Goal: Use online tool/utility: Utilize a website feature to perform a specific function

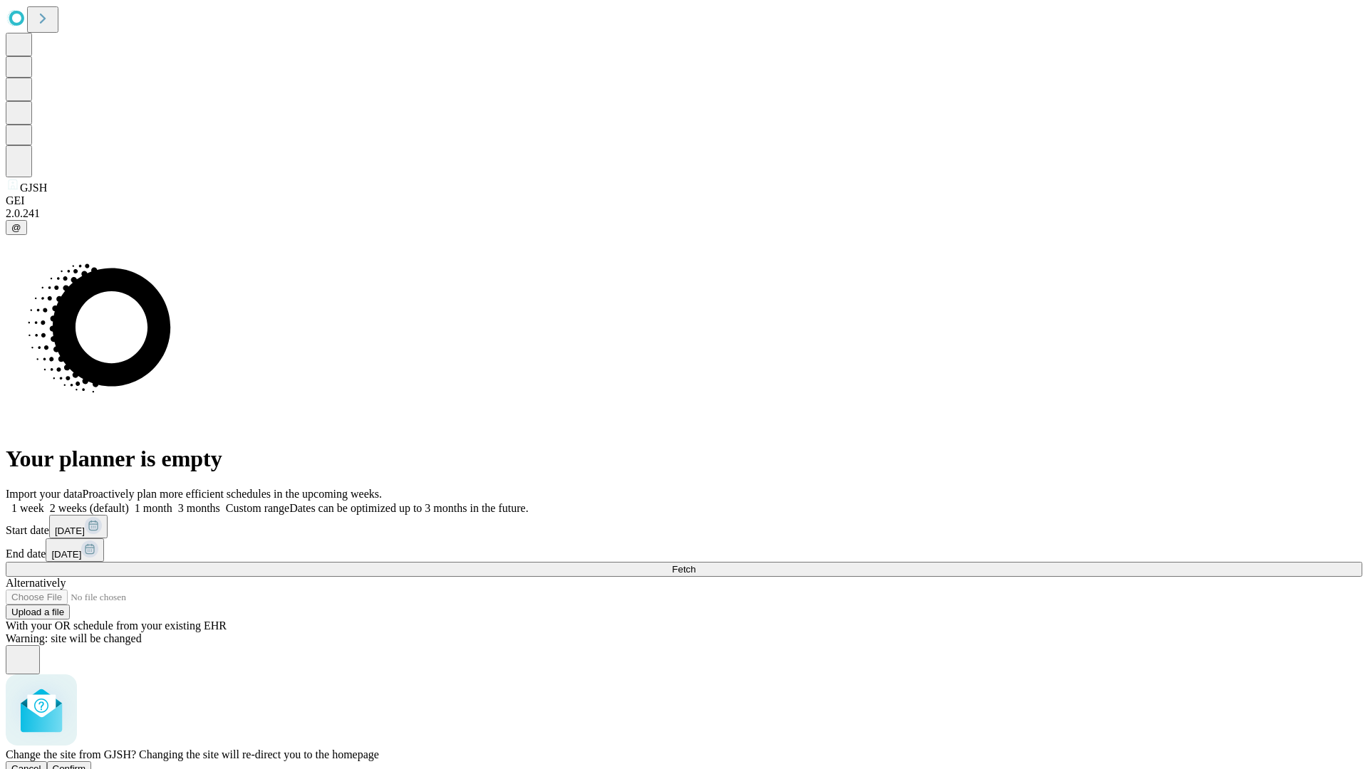
click at [86, 764] on span "Confirm" at bounding box center [69, 769] width 33 height 11
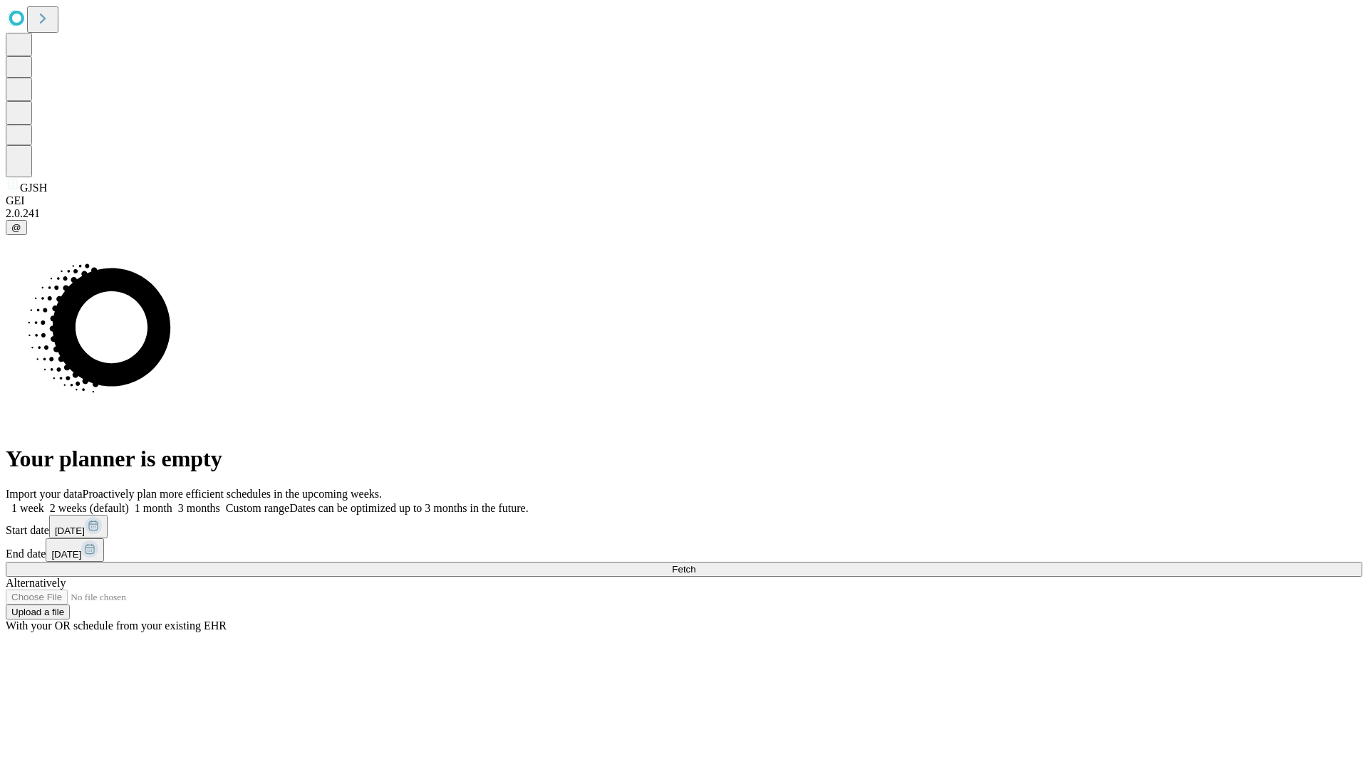
click at [44, 502] on label "1 week" at bounding box center [25, 508] width 38 height 12
click at [695, 564] on span "Fetch" at bounding box center [684, 569] width 24 height 11
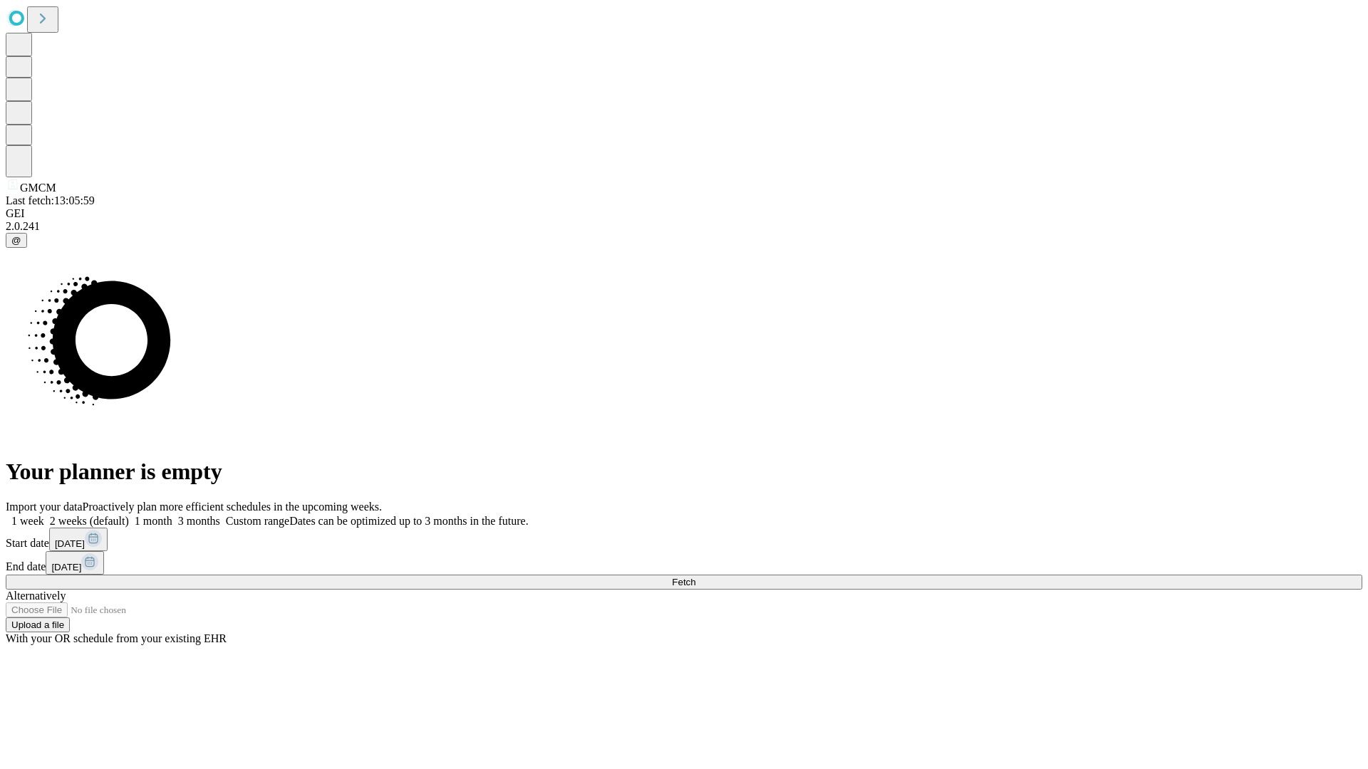
click at [44, 515] on label "1 week" at bounding box center [25, 521] width 38 height 12
click at [695, 577] on span "Fetch" at bounding box center [684, 582] width 24 height 11
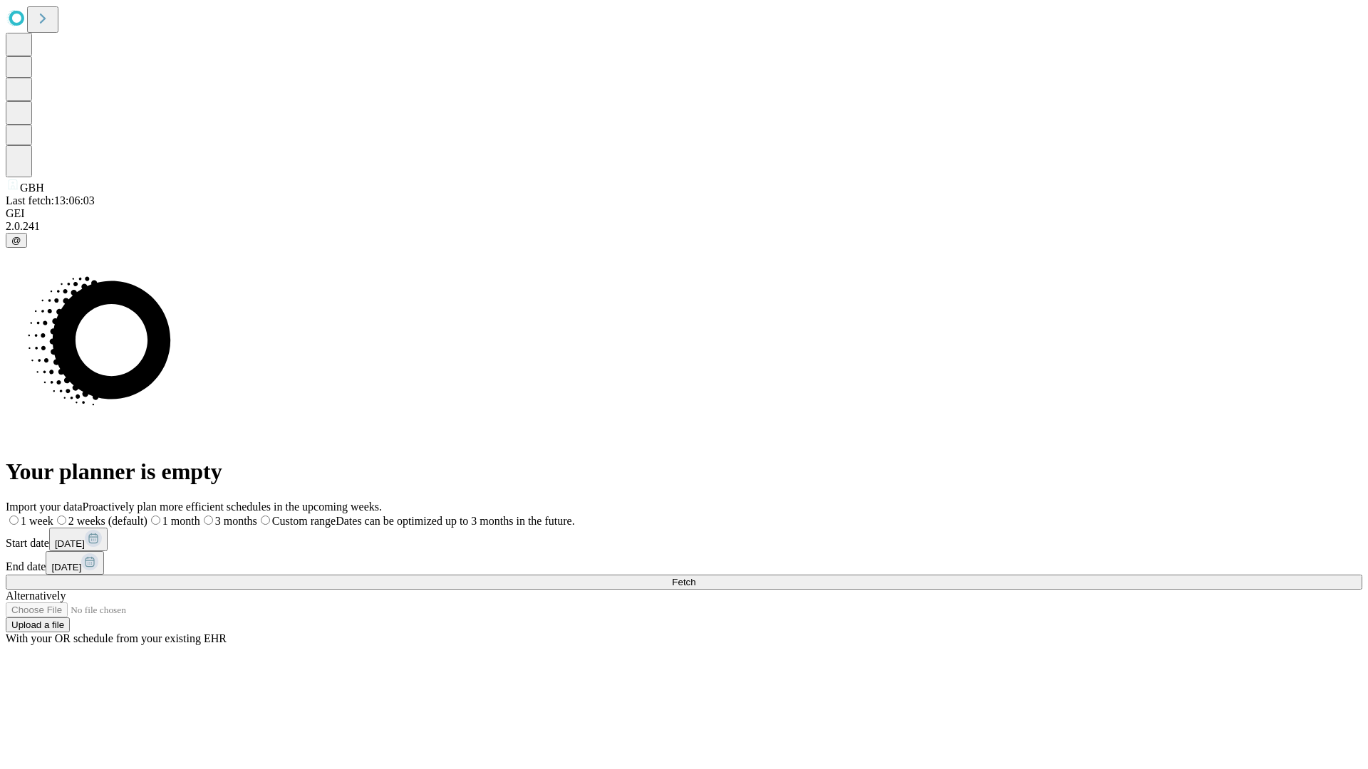
click at [53, 515] on label "1 week" at bounding box center [30, 521] width 48 height 12
click at [695, 577] on span "Fetch" at bounding box center [684, 582] width 24 height 11
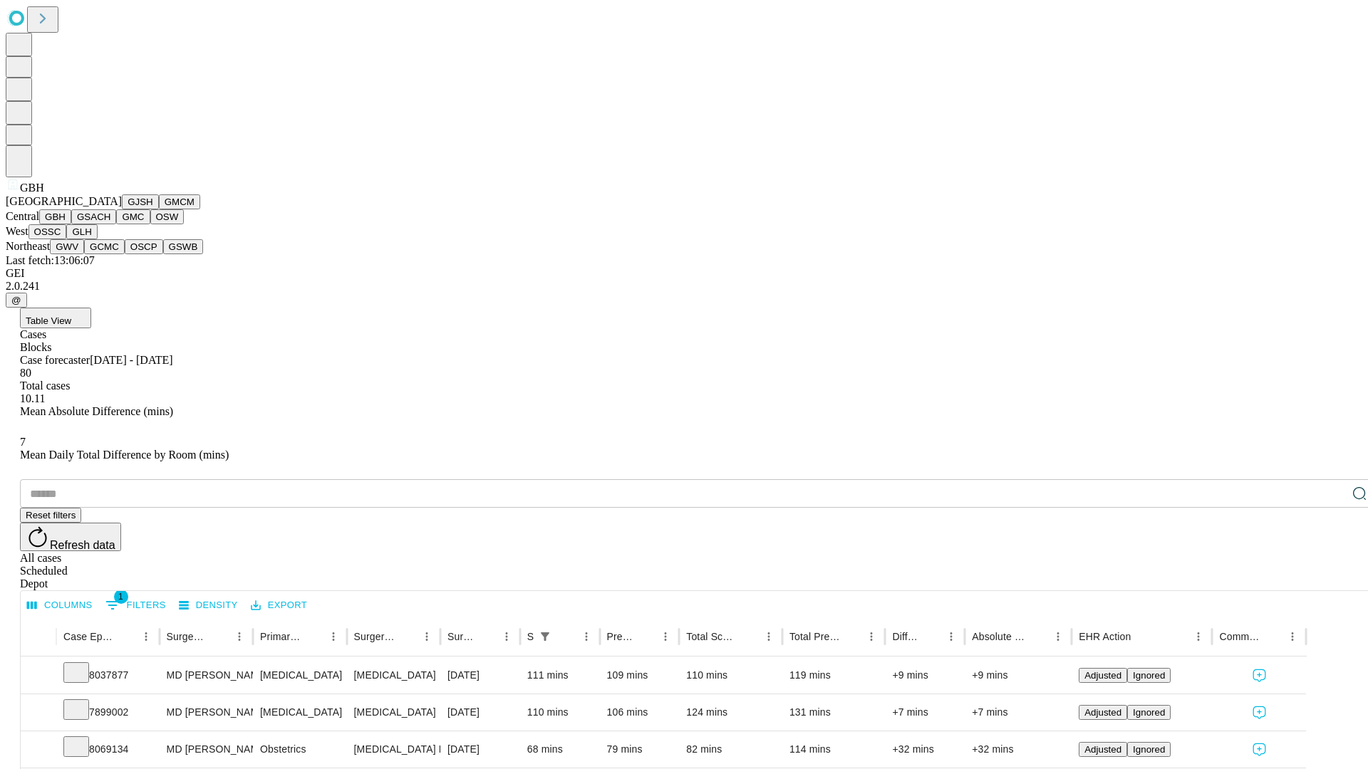
click at [110, 224] on button "GSACH" at bounding box center [93, 216] width 45 height 15
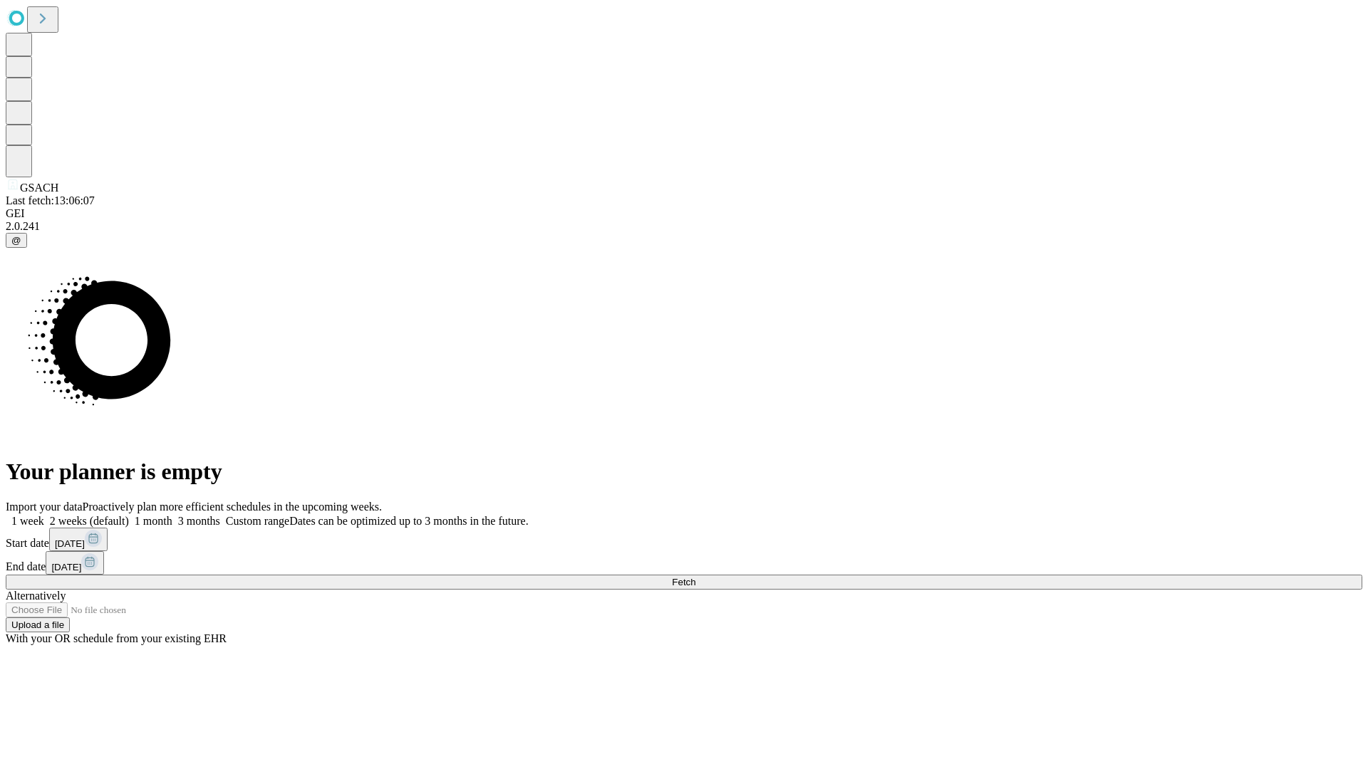
click at [44, 515] on label "1 week" at bounding box center [25, 521] width 38 height 12
click at [695, 577] on span "Fetch" at bounding box center [684, 582] width 24 height 11
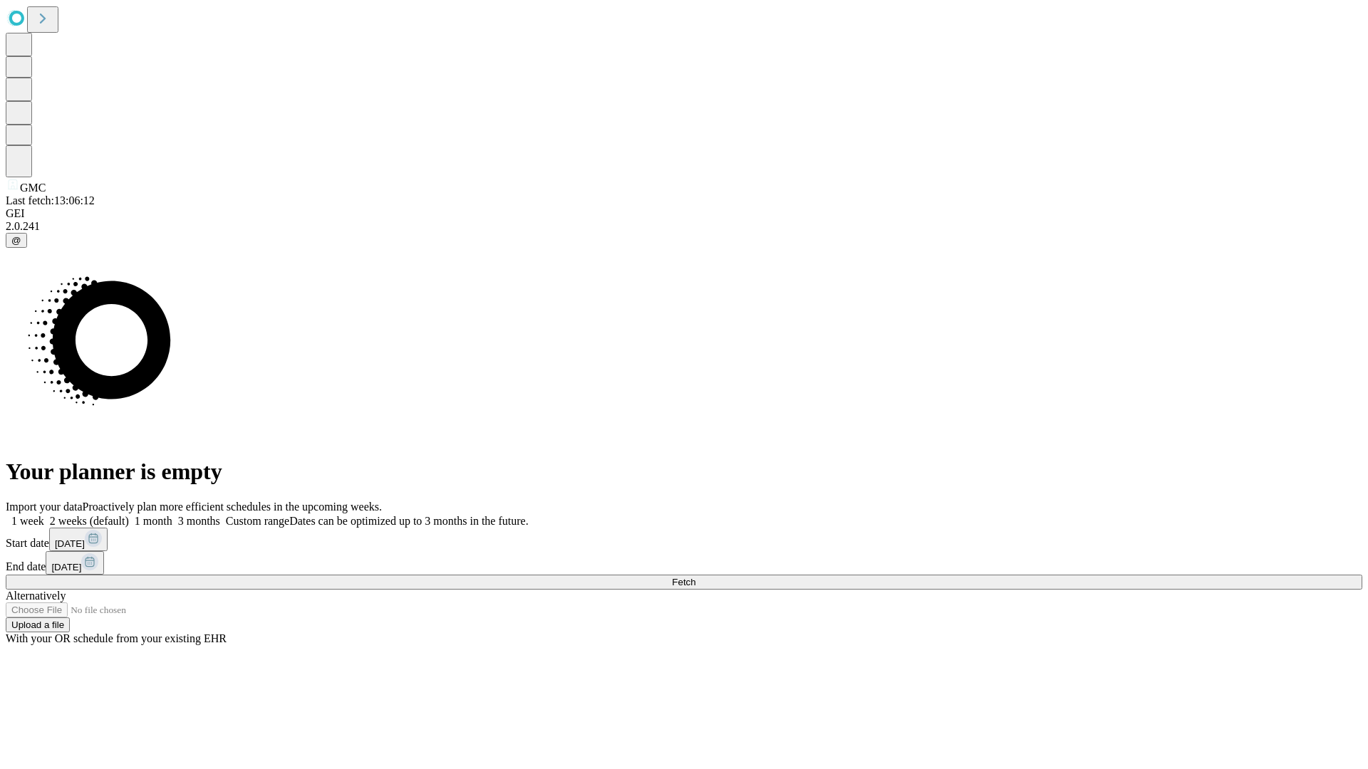
click at [44, 515] on label "1 week" at bounding box center [25, 521] width 38 height 12
click at [695, 577] on span "Fetch" at bounding box center [684, 582] width 24 height 11
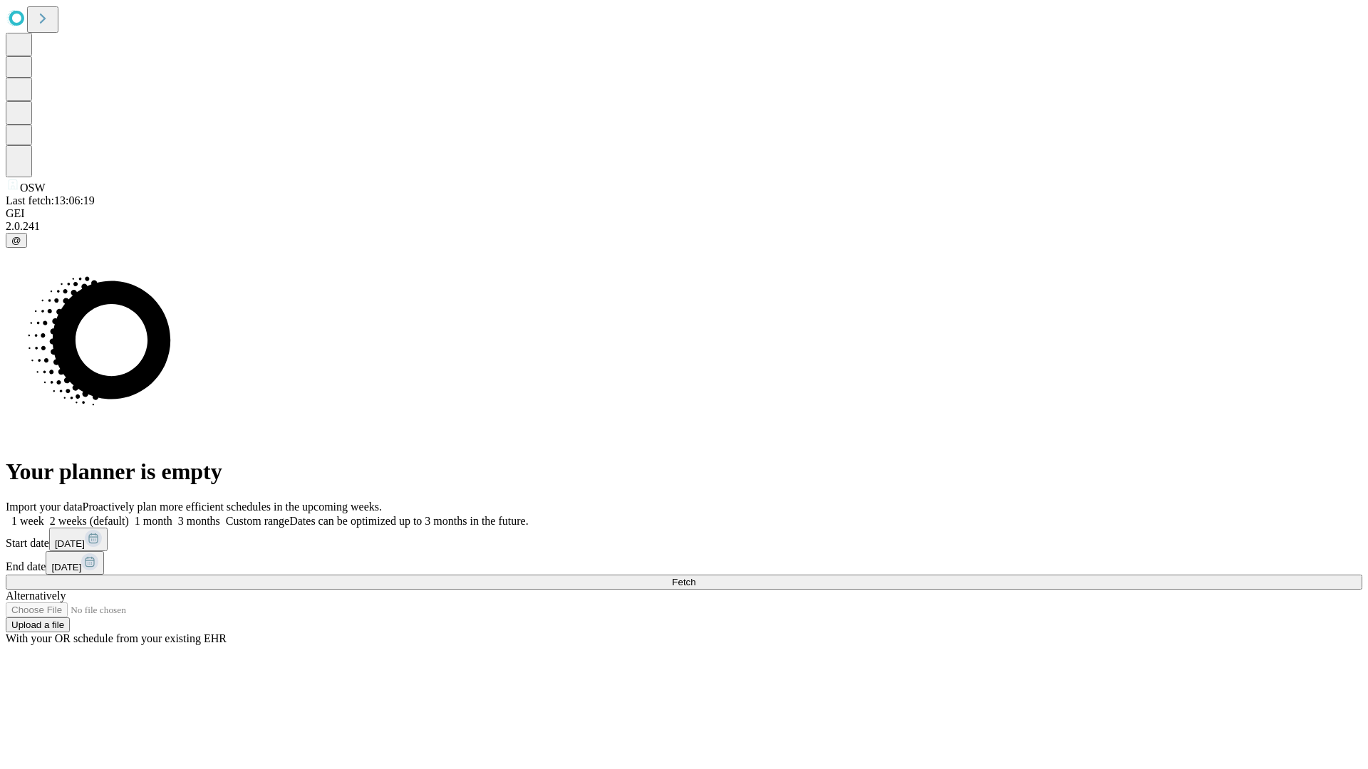
click at [44, 515] on label "1 week" at bounding box center [25, 521] width 38 height 12
click at [695, 577] on span "Fetch" at bounding box center [684, 582] width 24 height 11
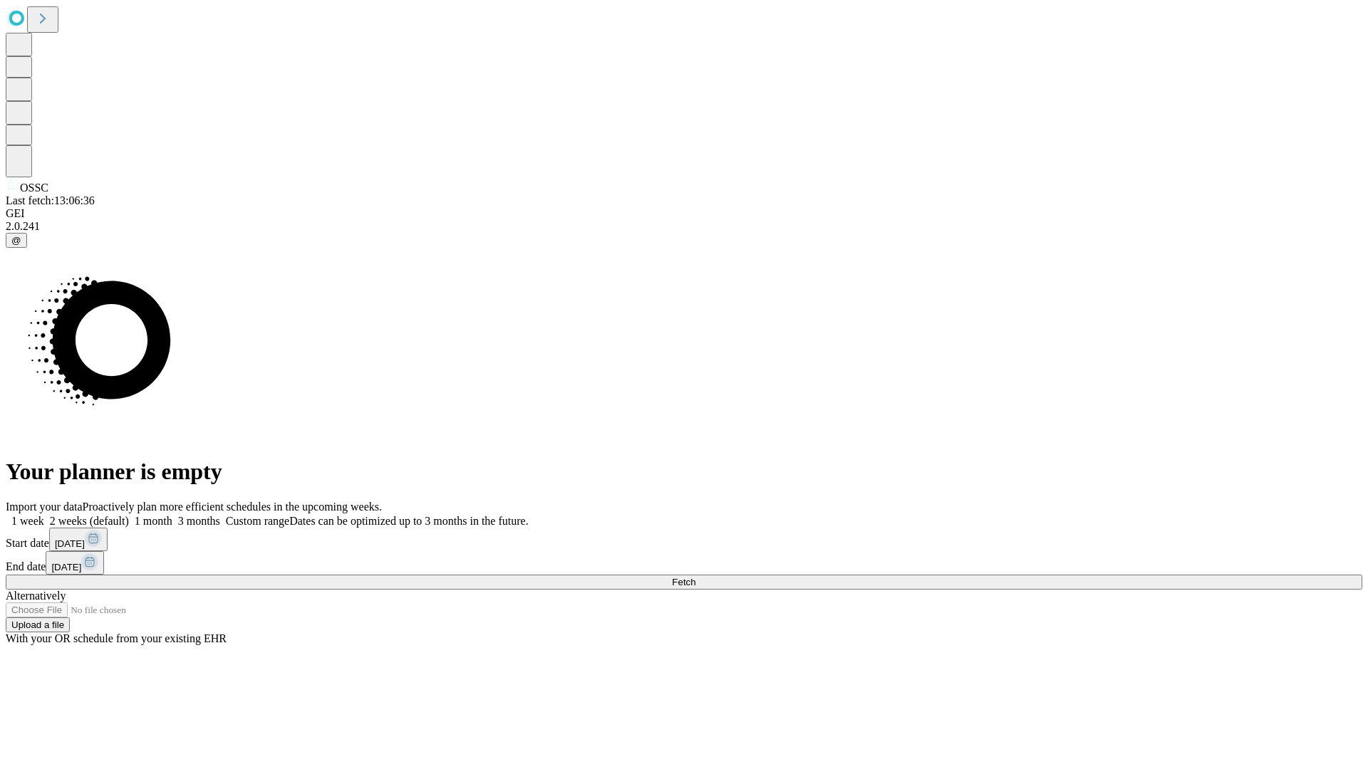
click at [44, 515] on label "1 week" at bounding box center [25, 521] width 38 height 12
click at [695, 577] on span "Fetch" at bounding box center [684, 582] width 24 height 11
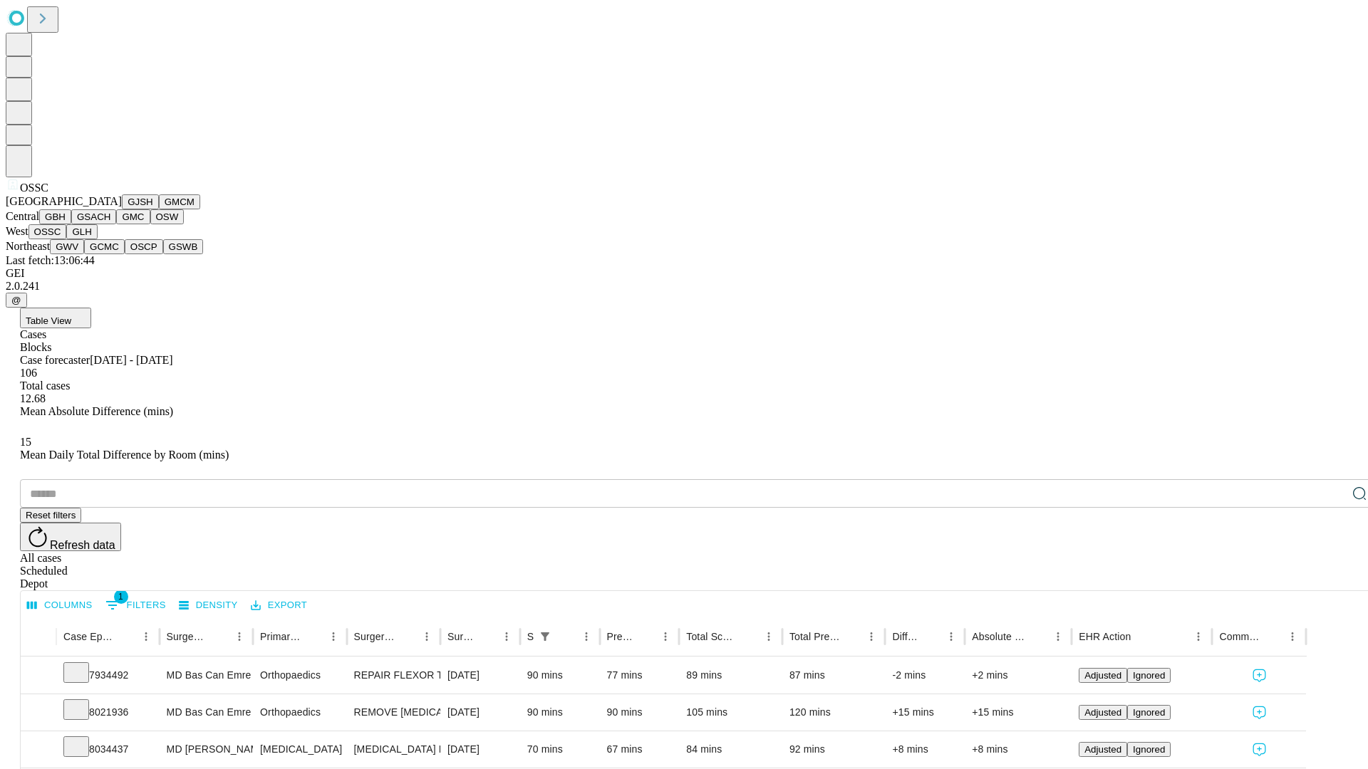
click at [97, 239] on button "GLH" at bounding box center [81, 231] width 31 height 15
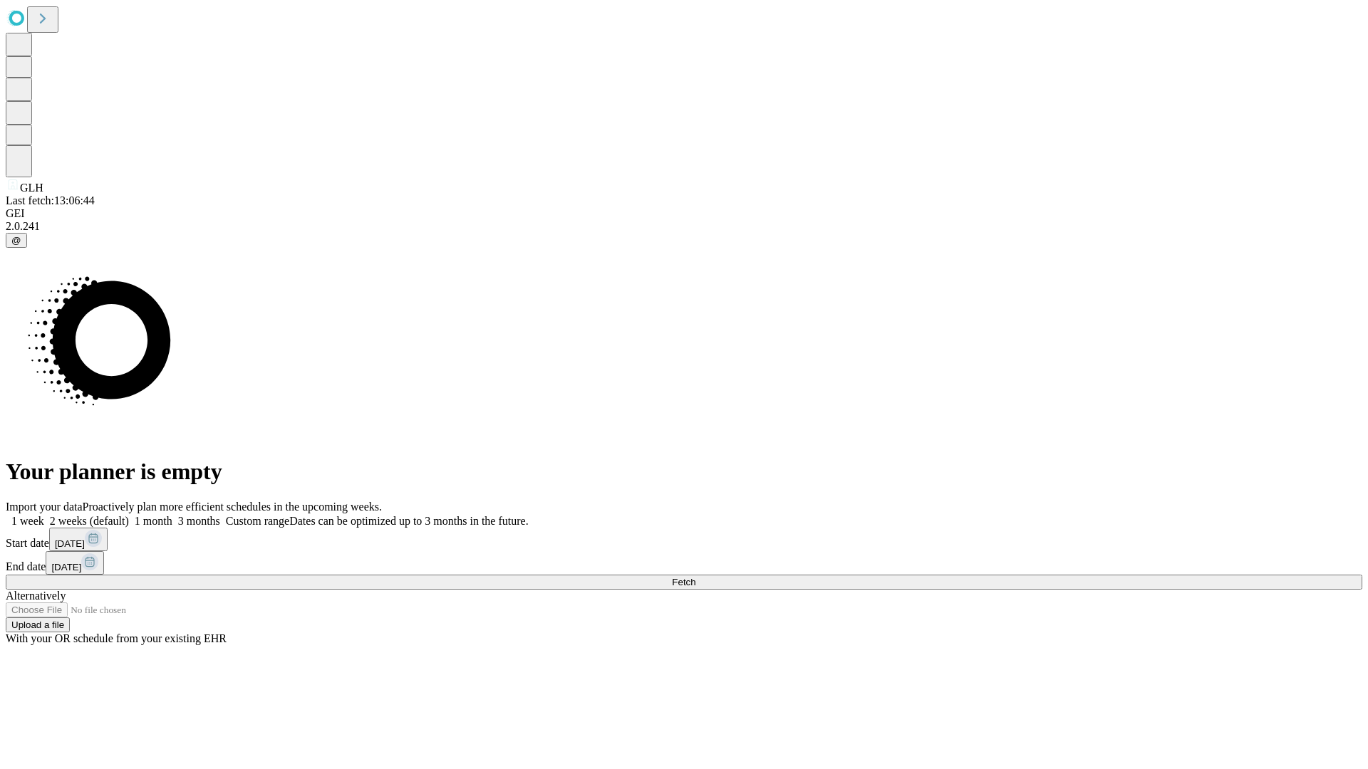
click at [44, 515] on label "1 week" at bounding box center [25, 521] width 38 height 12
click at [695, 577] on span "Fetch" at bounding box center [684, 582] width 24 height 11
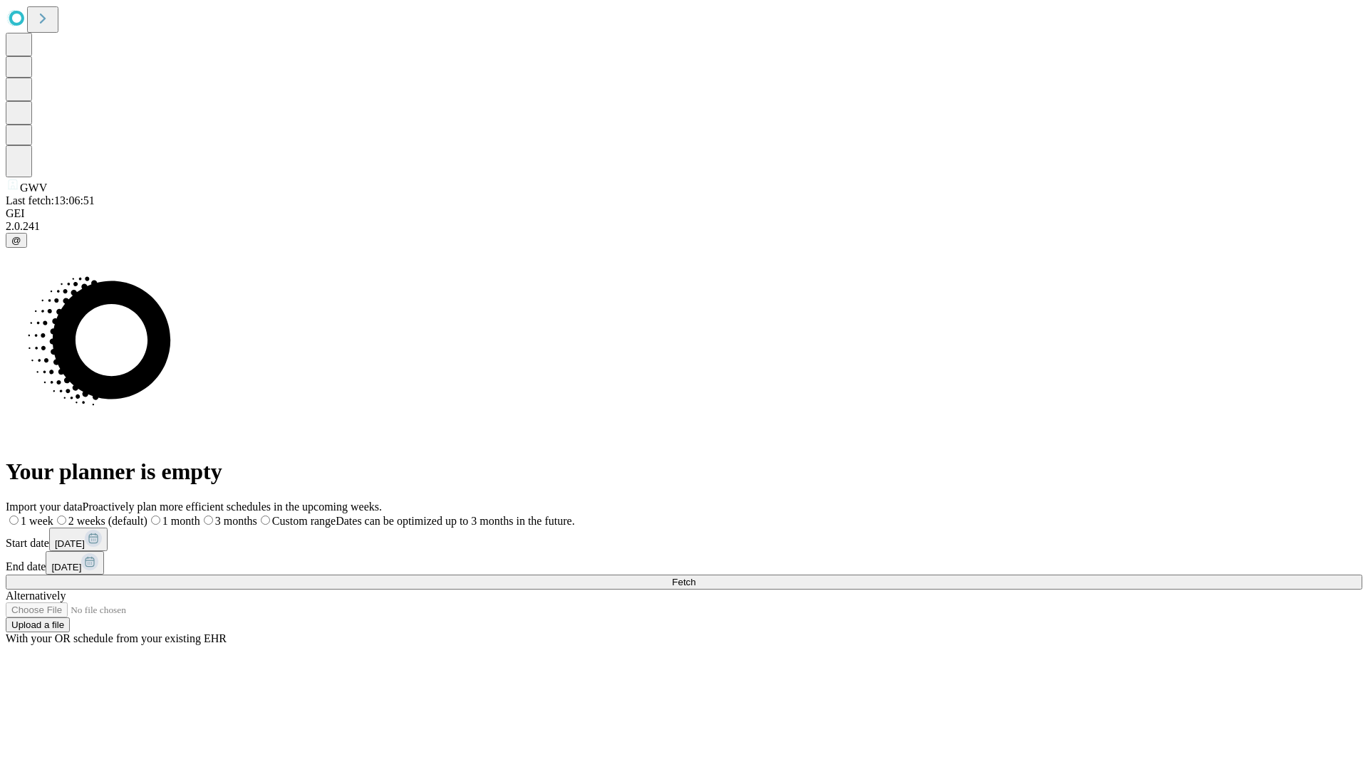
click at [695, 577] on span "Fetch" at bounding box center [684, 582] width 24 height 11
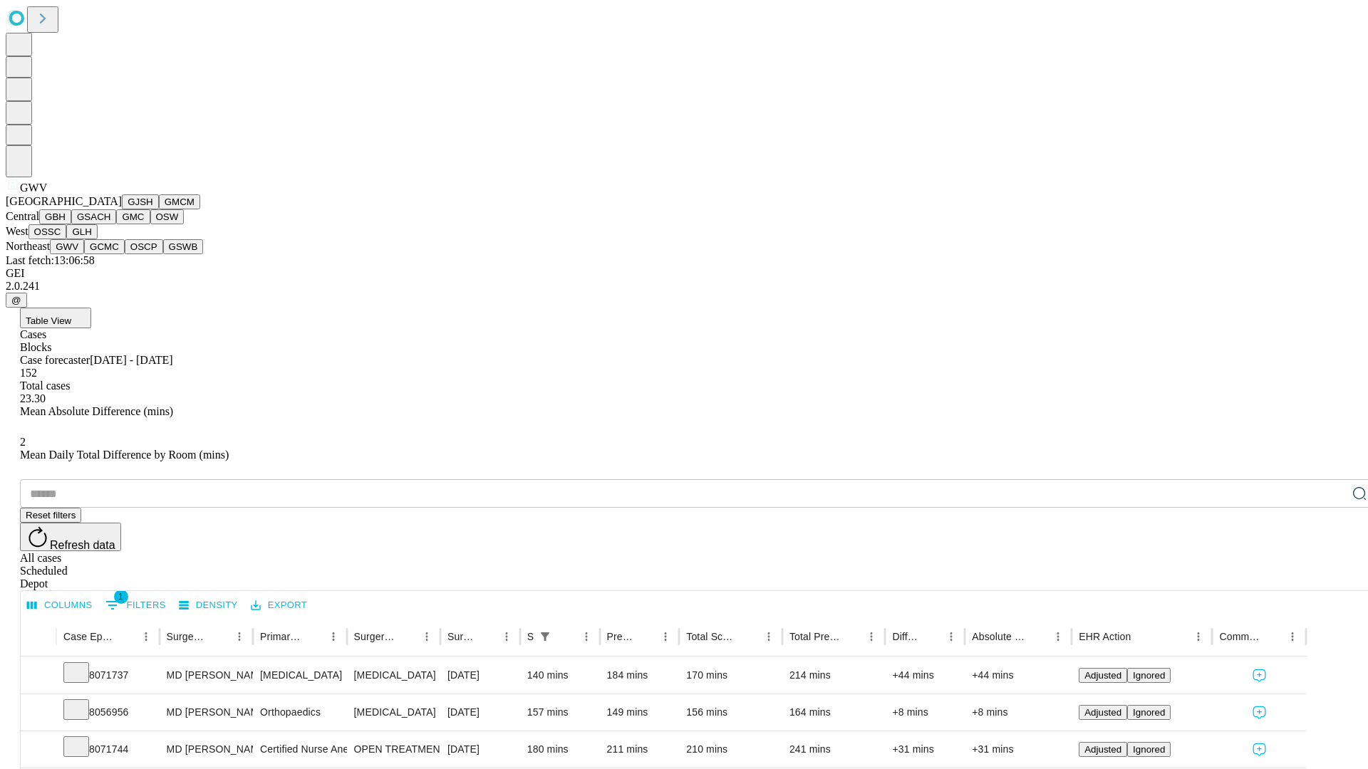
click at [110, 254] on button "GCMC" at bounding box center [104, 246] width 41 height 15
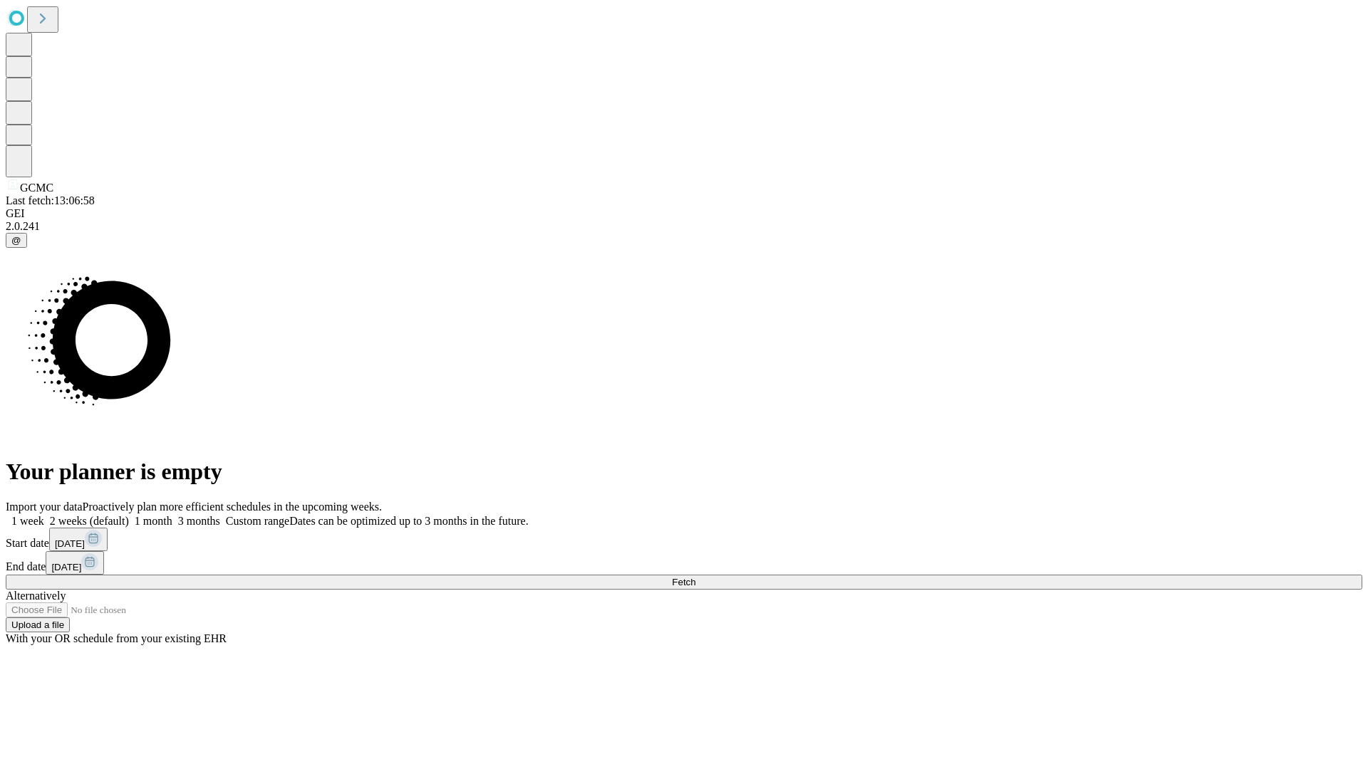
click at [695, 577] on span "Fetch" at bounding box center [684, 582] width 24 height 11
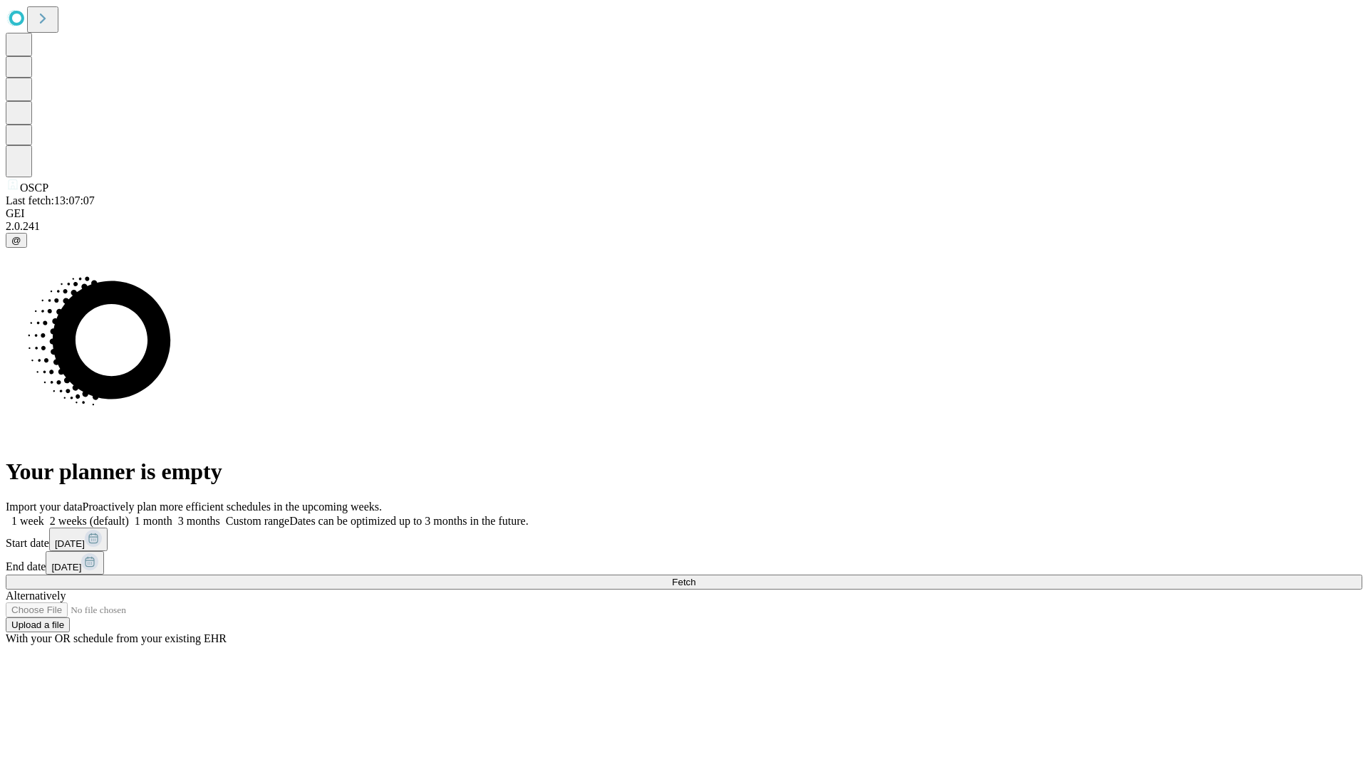
click at [44, 515] on label "1 week" at bounding box center [25, 521] width 38 height 12
click at [695, 577] on span "Fetch" at bounding box center [684, 582] width 24 height 11
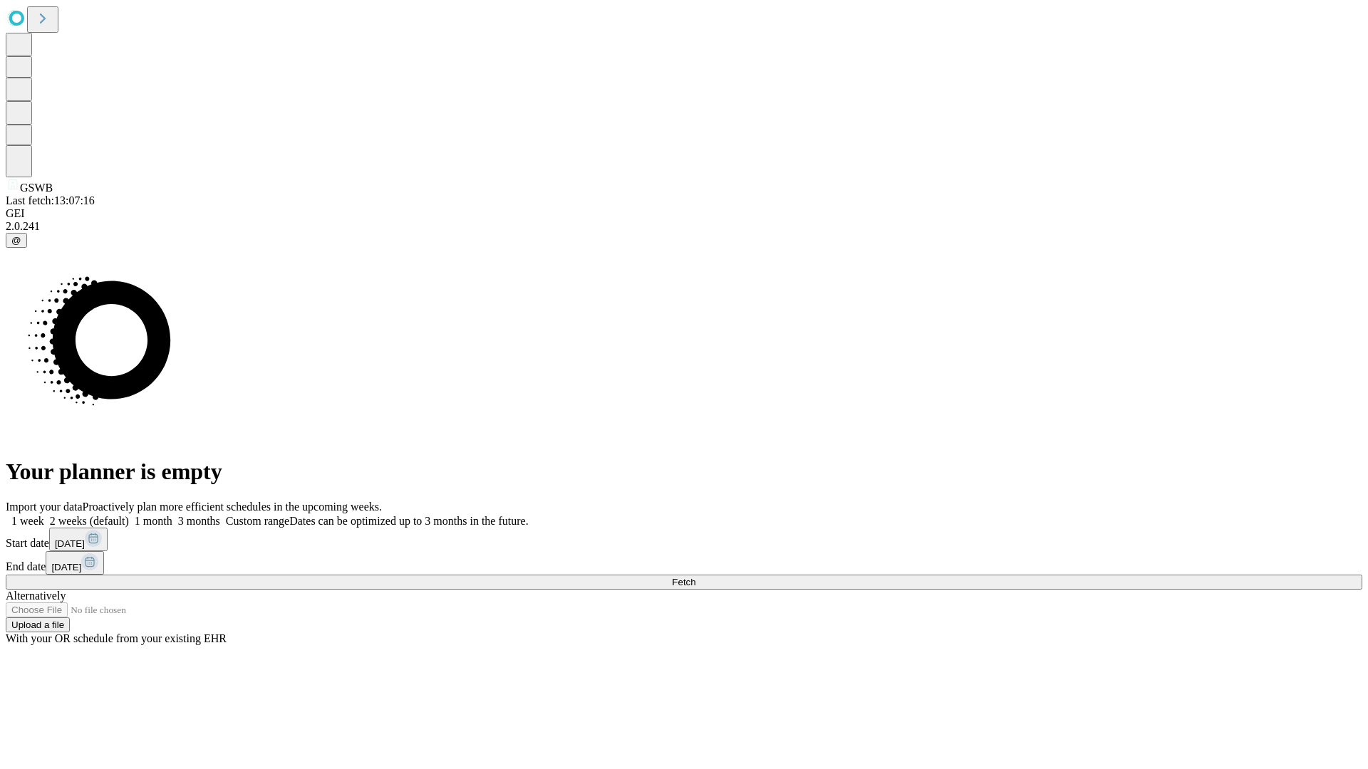
click at [44, 515] on label "1 week" at bounding box center [25, 521] width 38 height 12
click at [695, 577] on span "Fetch" at bounding box center [684, 582] width 24 height 11
